Goal: Information Seeking & Learning: Learn about a topic

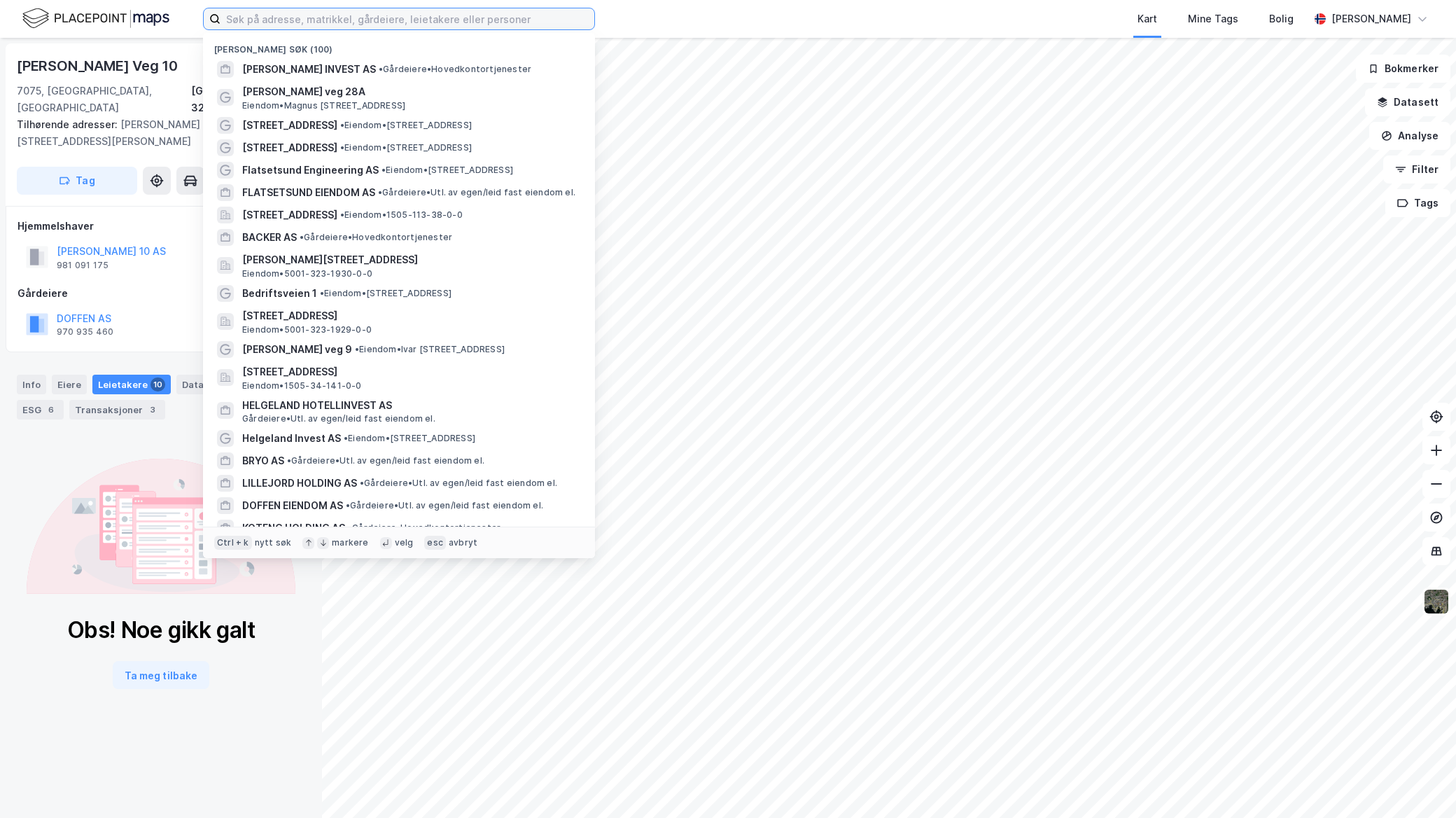
click at [271, 13] on input at bounding box center [407, 18] width 374 height 21
paste input "Sjøgata 35"
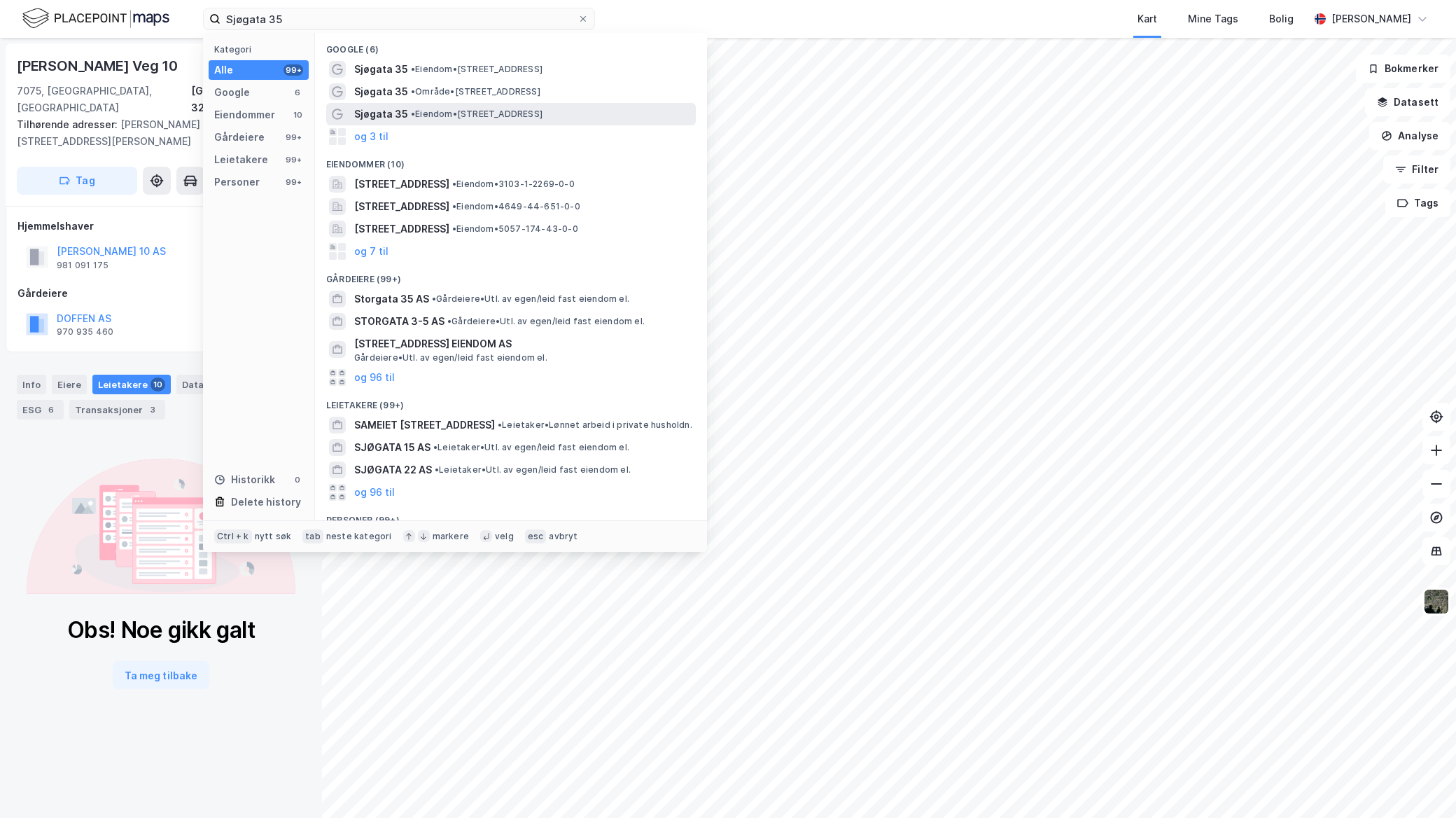
click at [400, 117] on span "Sjøgata 35" at bounding box center [381, 114] width 54 height 16
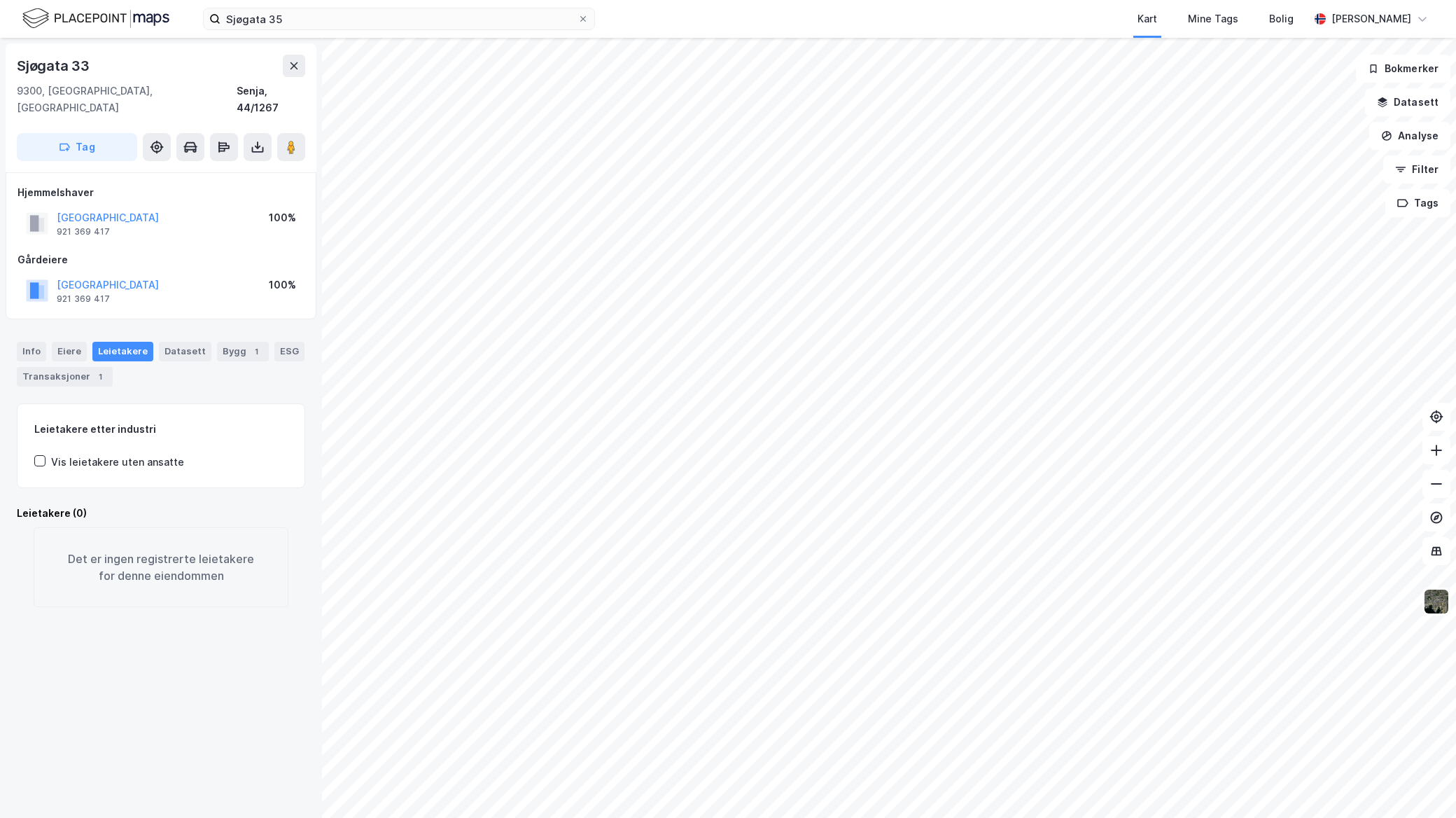
click at [266, 32] on div "Sjøgata 35 Kart Mine Tags Bolig [PERSON_NAME]" at bounding box center [728, 19] width 1456 height 38
click at [281, 23] on input "Sjøgata 35" at bounding box center [399, 18] width 357 height 21
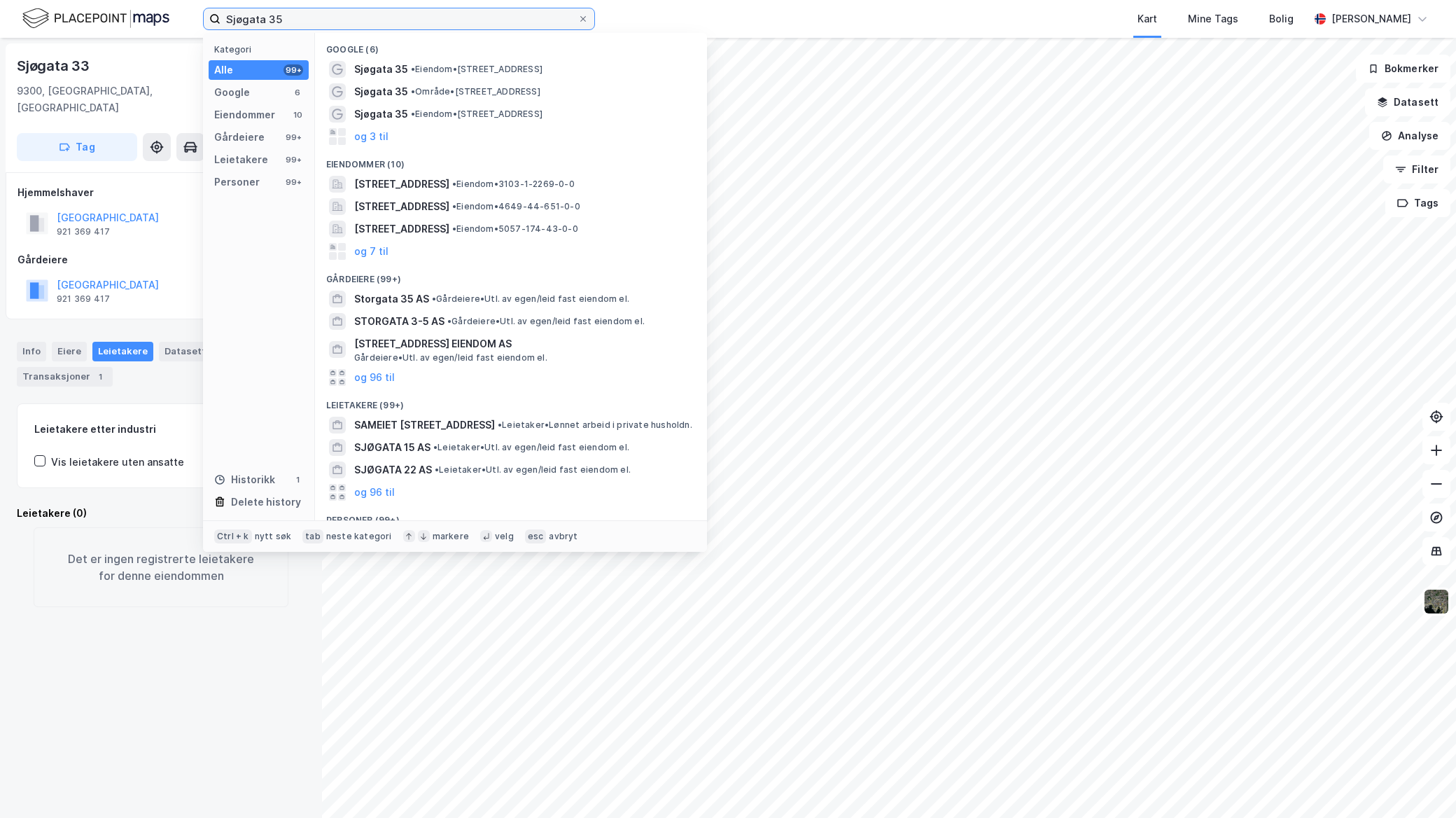
click at [281, 23] on input "Sjøgata 35" at bounding box center [399, 18] width 357 height 21
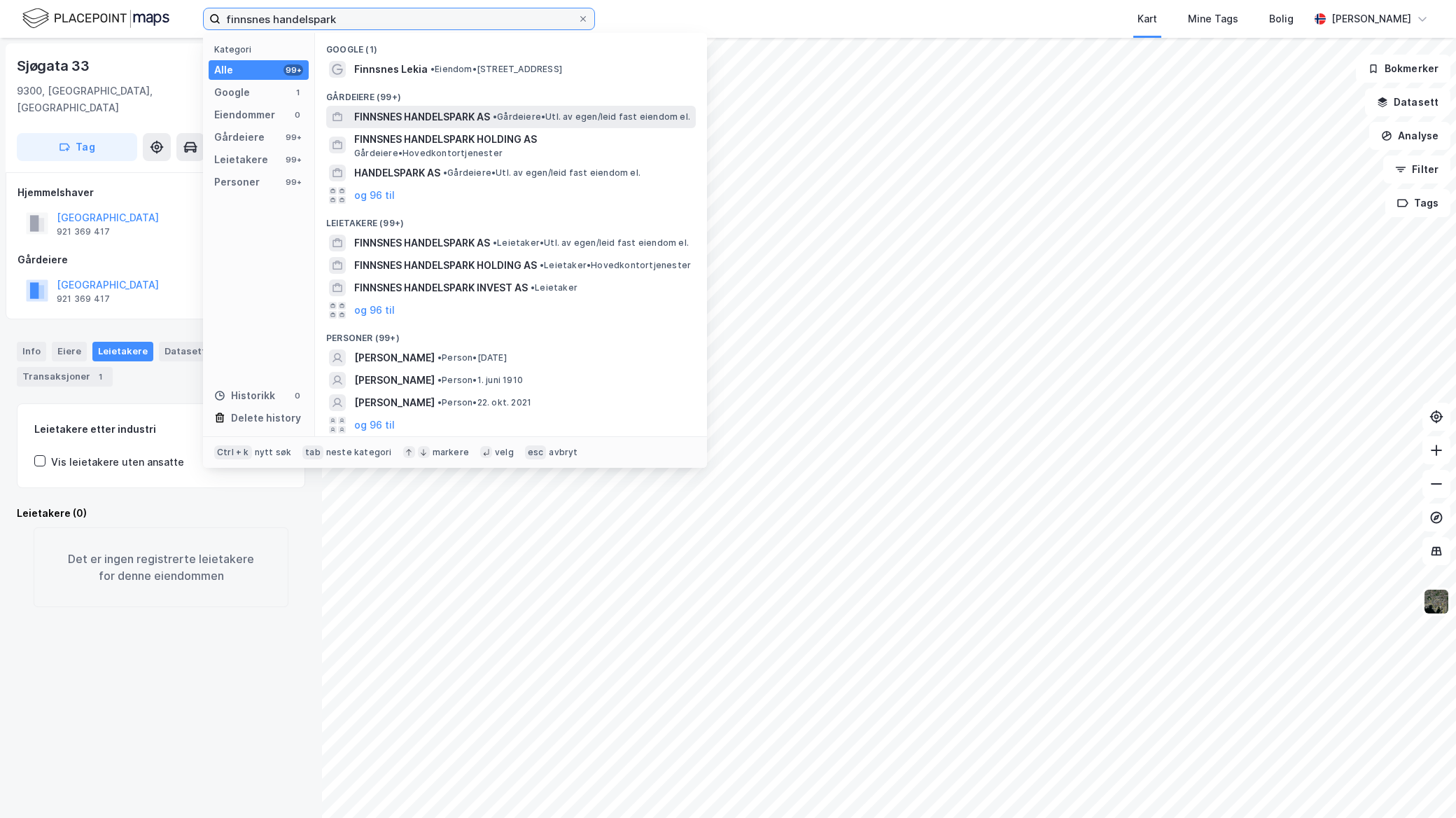
type input "finnsnes handelspark"
click at [480, 117] on span "FINNSNES HANDELSPARK AS" at bounding box center [422, 116] width 135 height 16
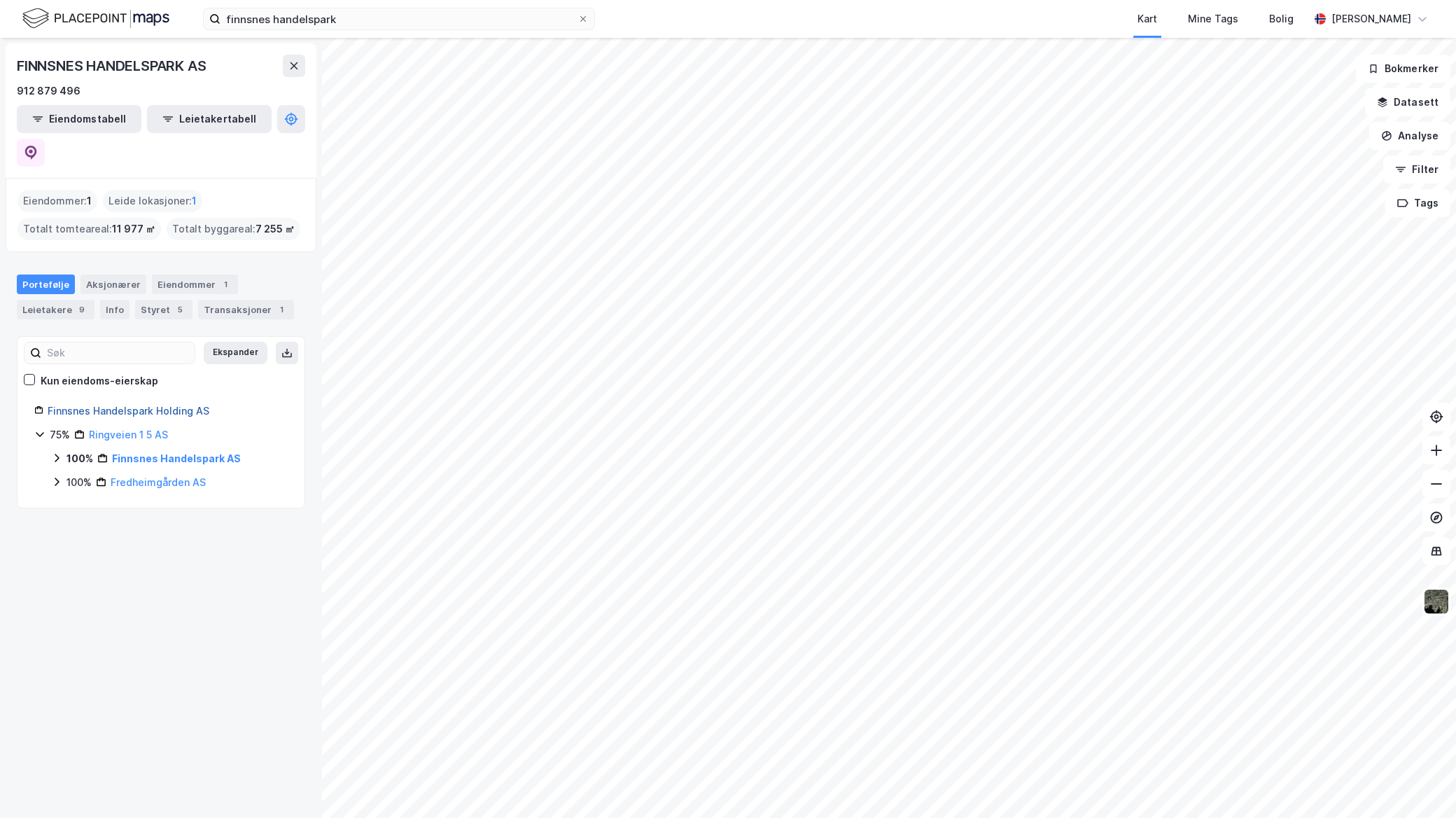
click at [139, 404] on link "Finnsnes Handelspark Holding AS" at bounding box center [128, 410] width 162 height 12
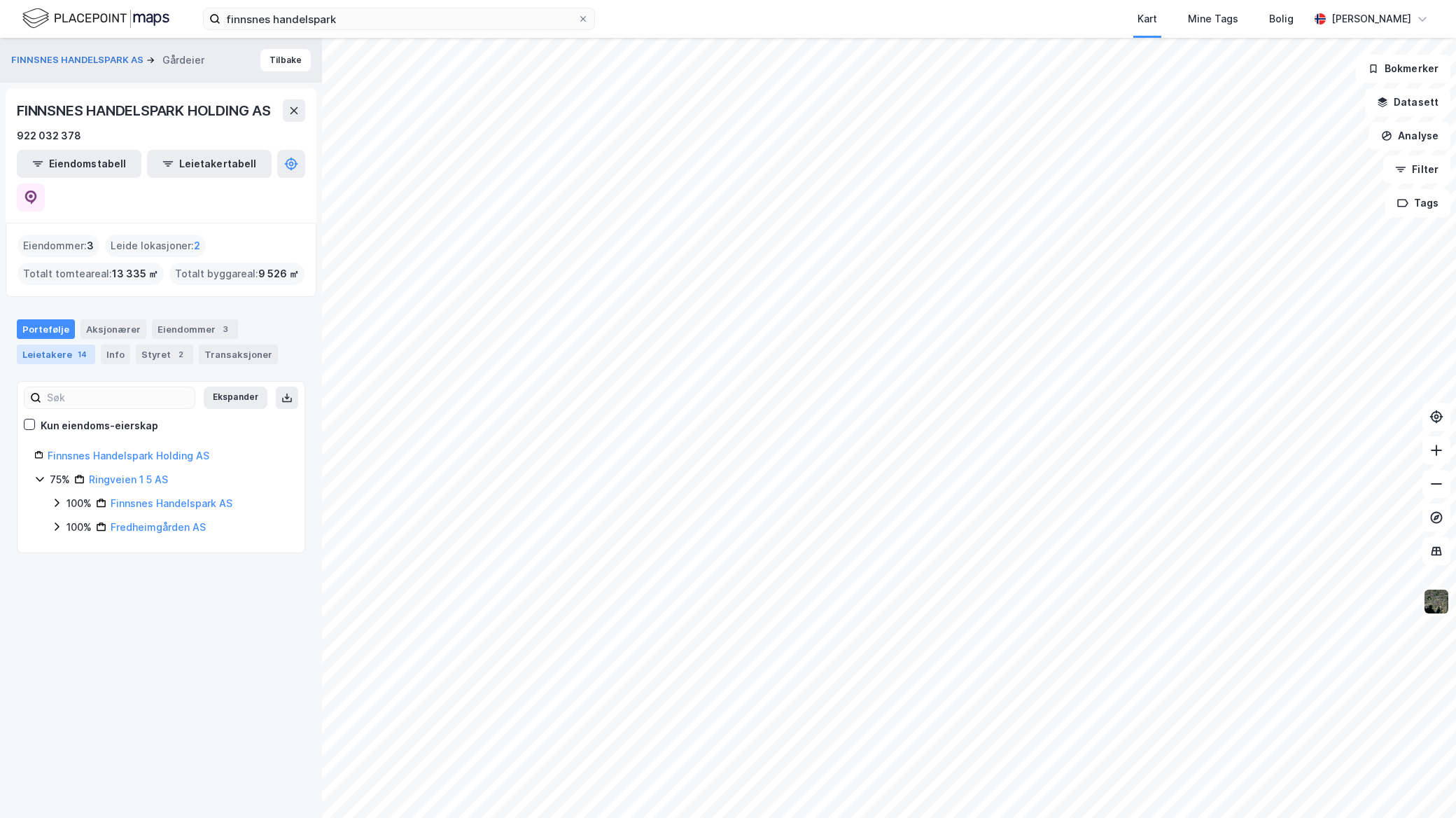
click at [47, 344] on div "Leietakere 14" at bounding box center [55, 354] width 78 height 20
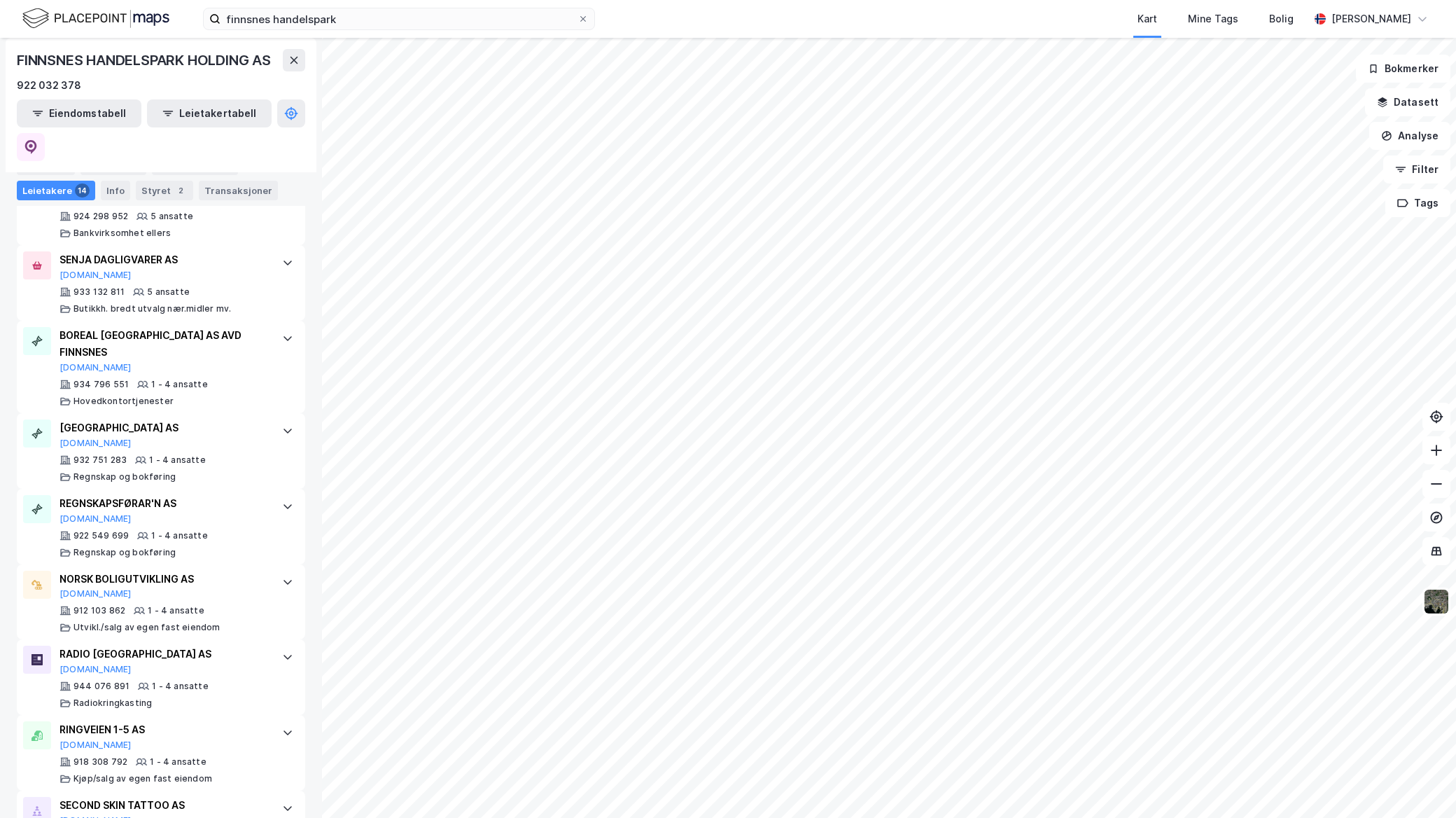
scroll to position [857, 0]
